Goal: Check status: Check status

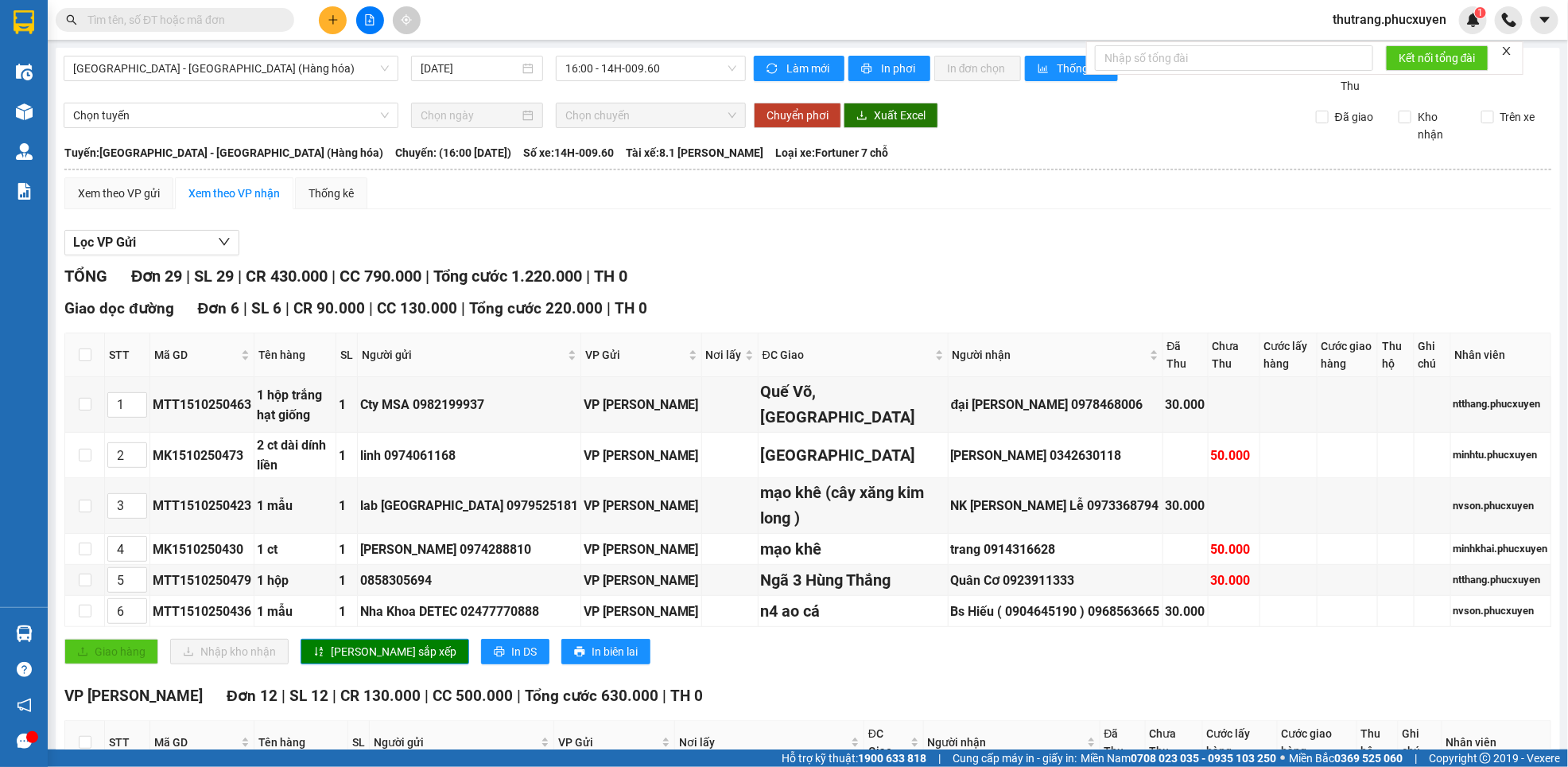
scroll to position [1193, 0]
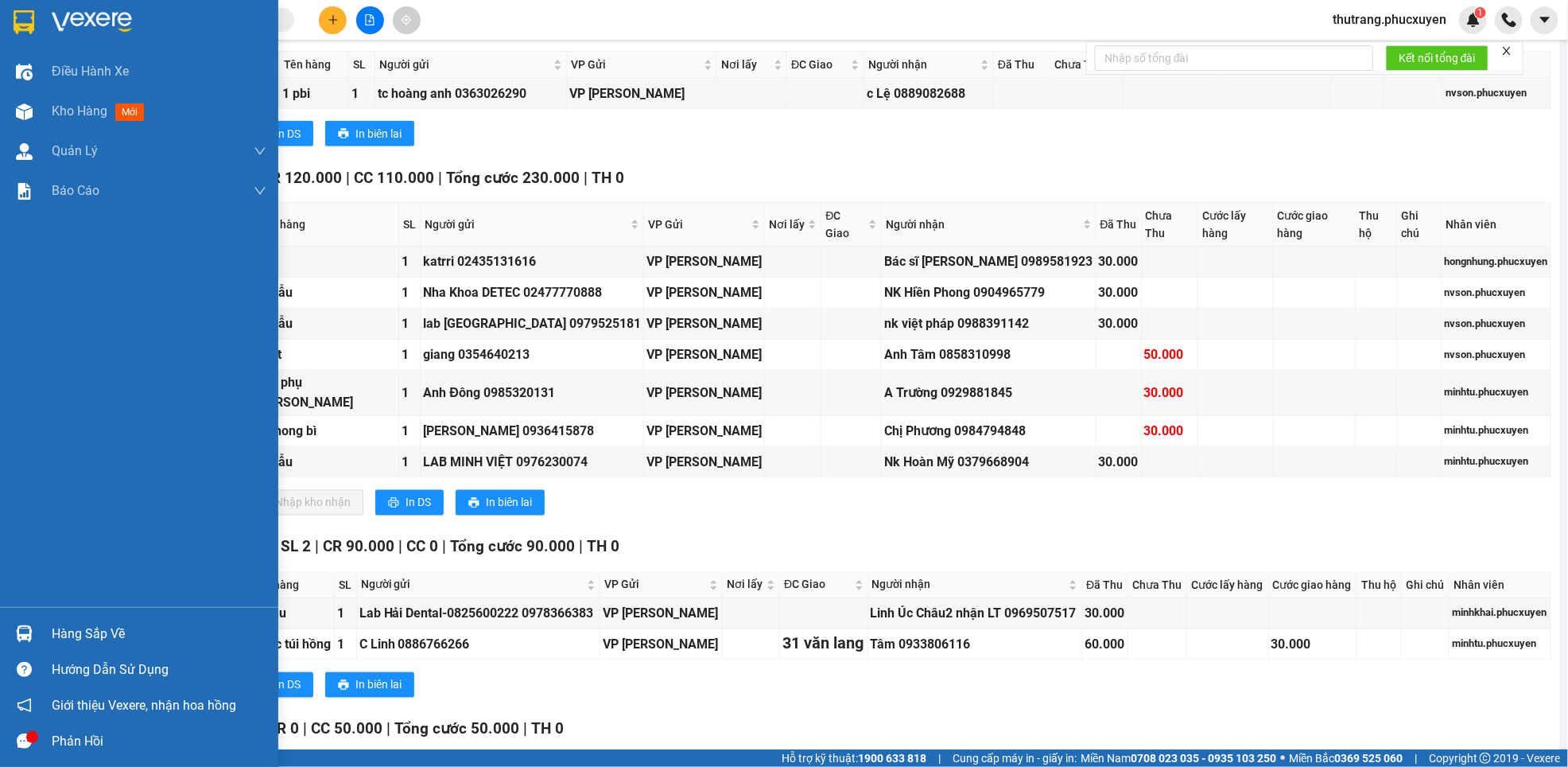
click at [30, 634] on img at bounding box center [24, 633] width 17 height 17
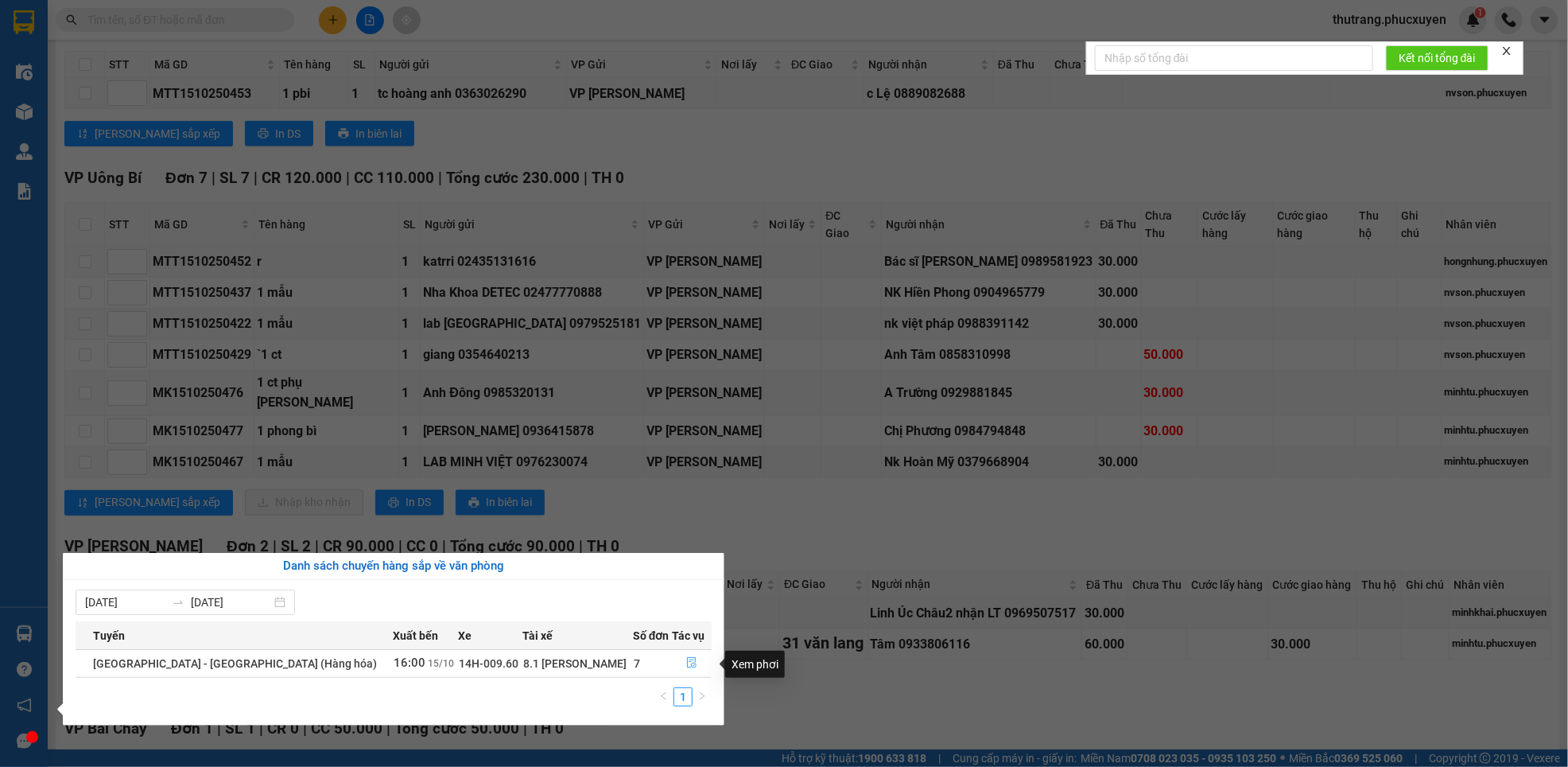
click at [686, 664] on icon "file-done" at bounding box center [692, 662] width 11 height 11
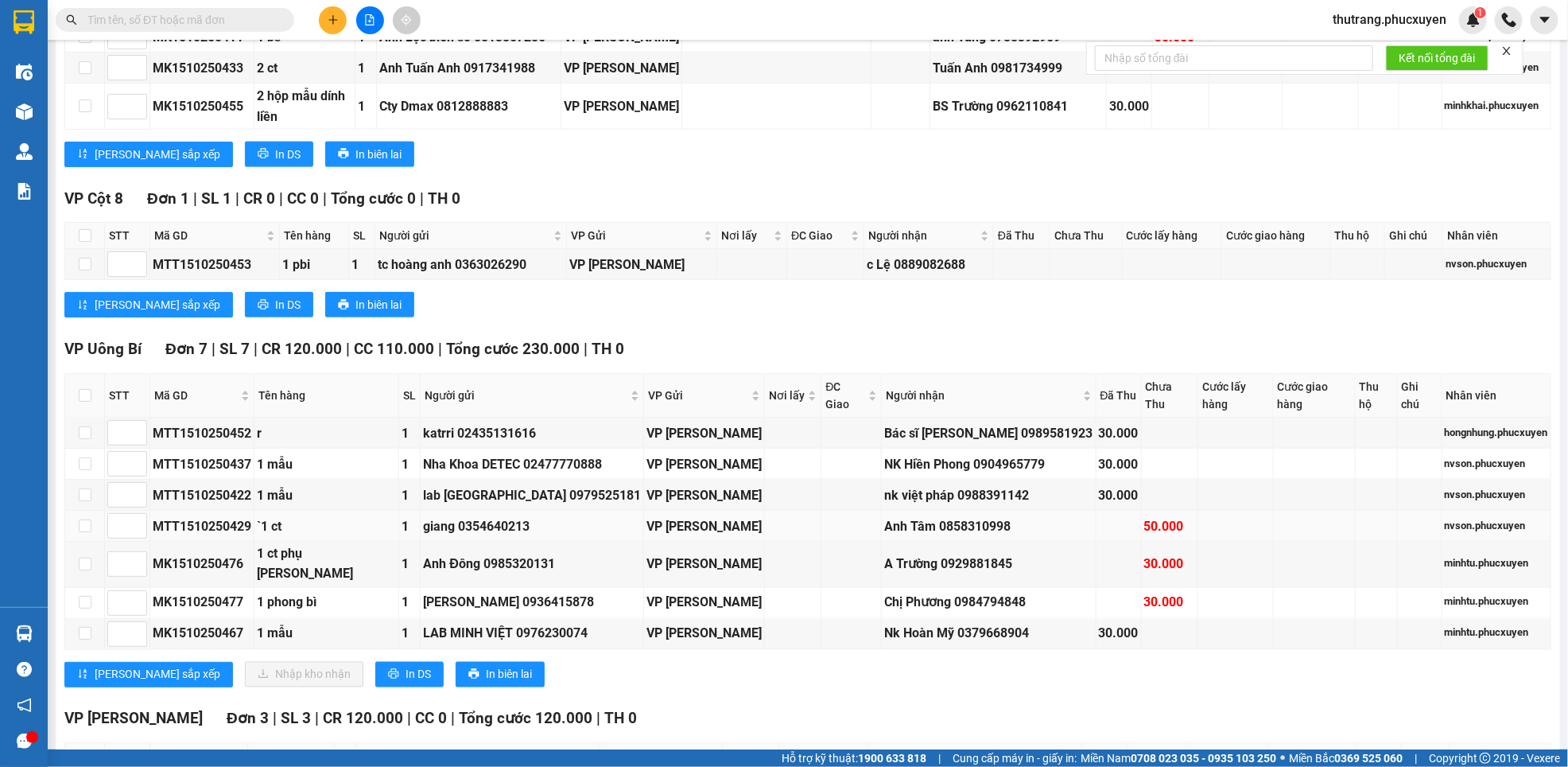
scroll to position [1017, 0]
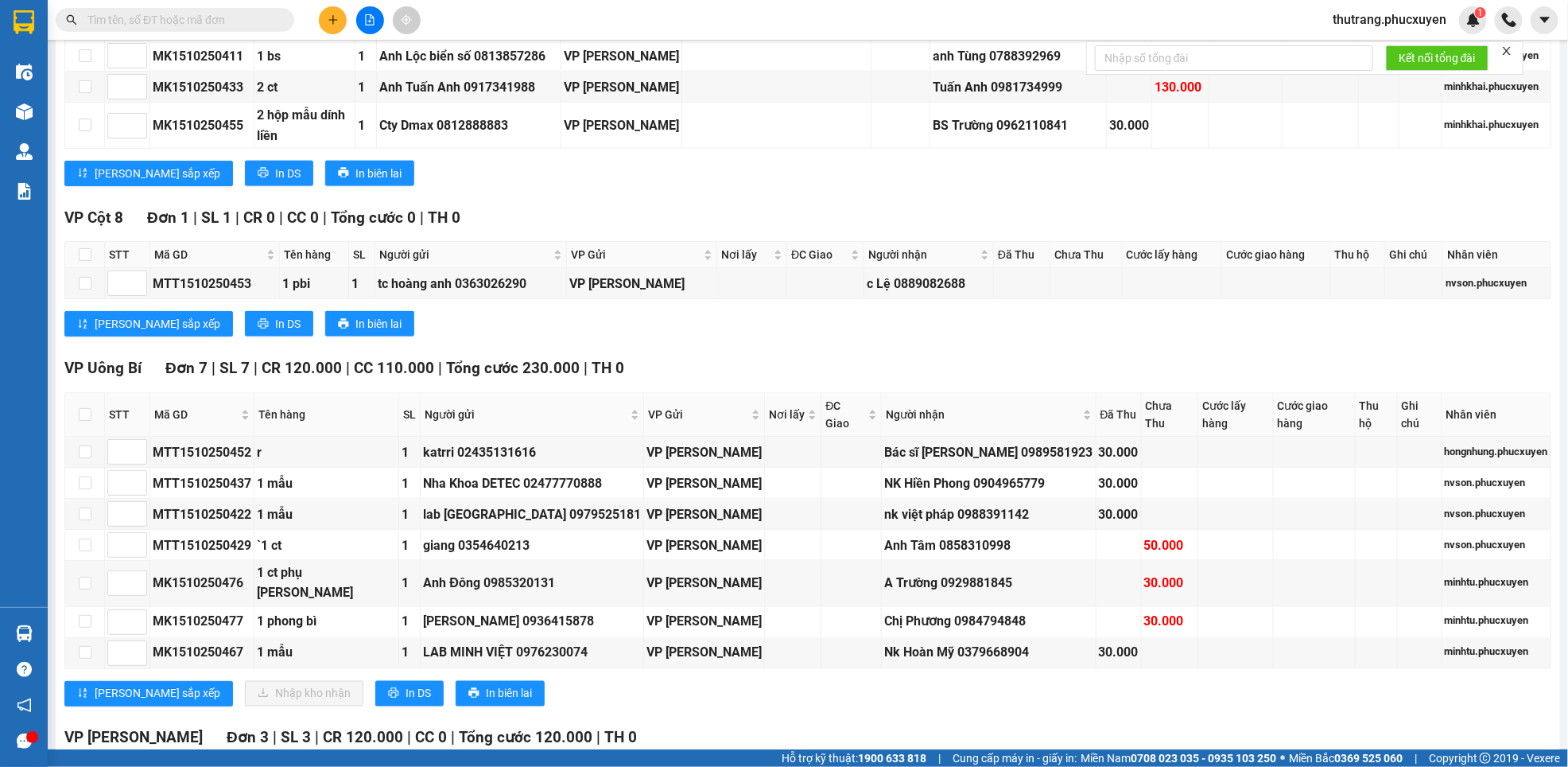
click at [200, 24] on input "text" at bounding box center [180, 20] width 187 height 17
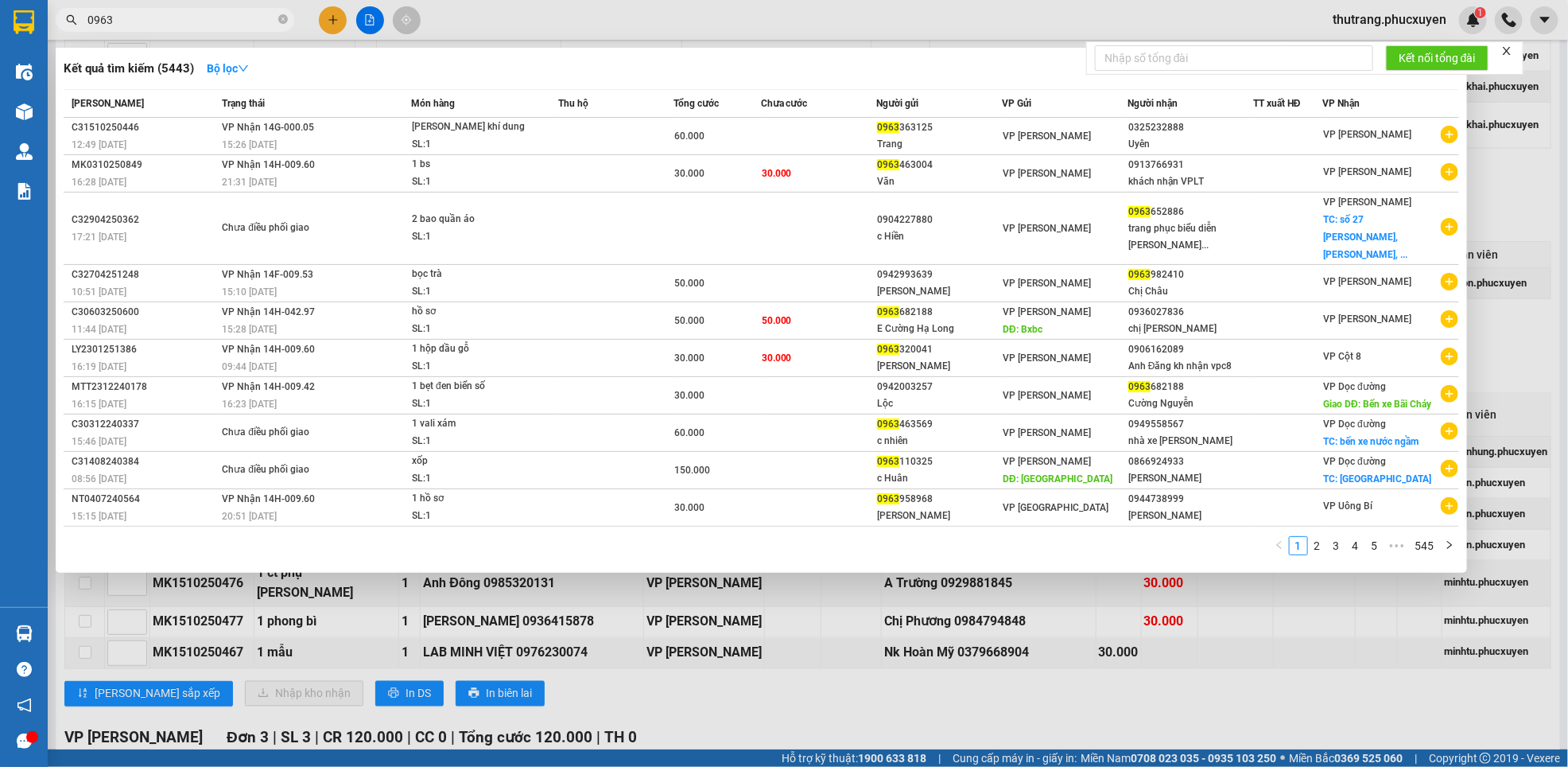
click at [170, 22] on input "0963" at bounding box center [180, 20] width 187 height 17
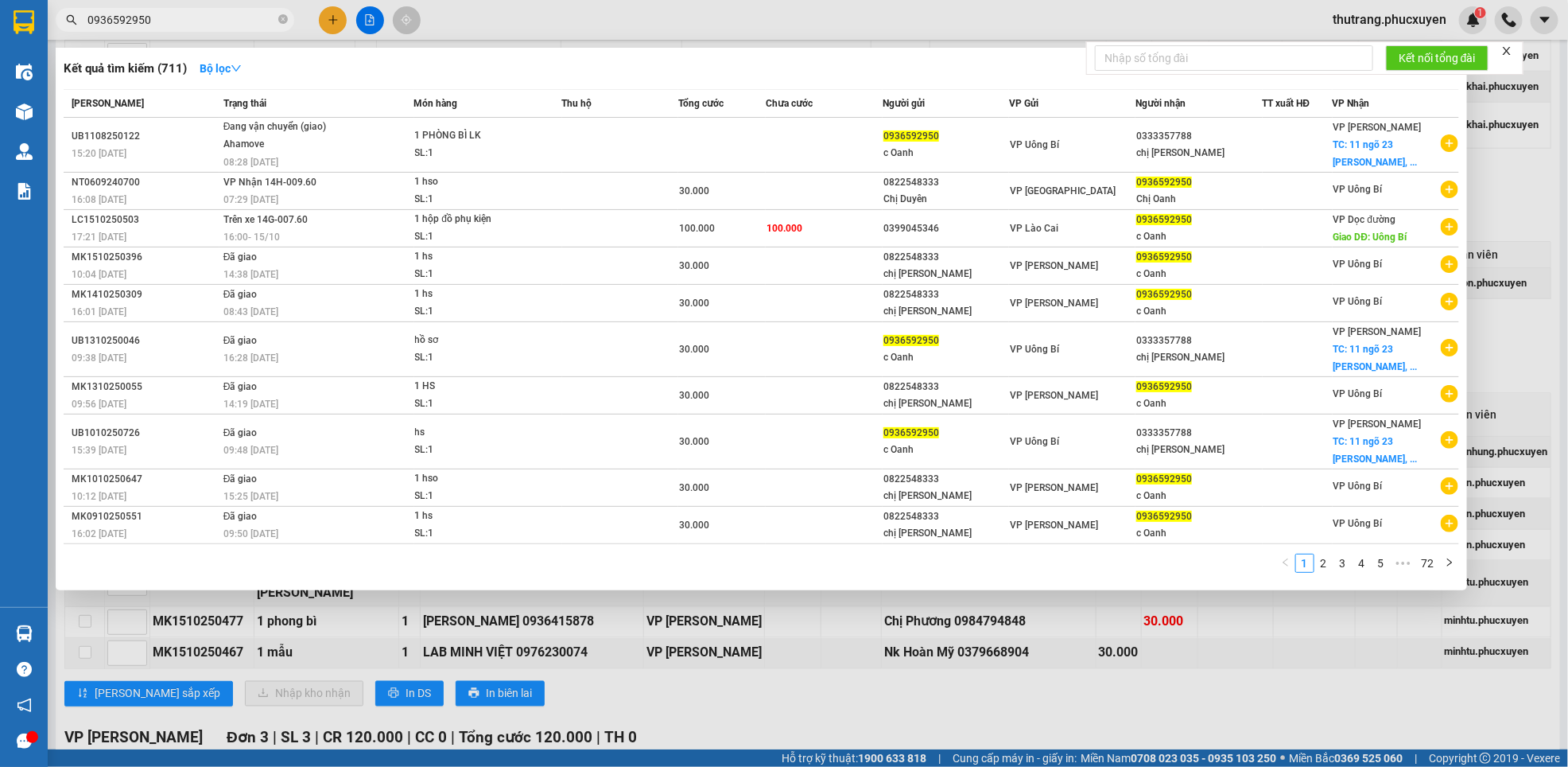
type input "0936592950"
drag, startPoint x: 778, startPoint y: 664, endPoint x: 759, endPoint y: 666, distance: 19.1
click at [774, 666] on div at bounding box center [784, 384] width 1568 height 767
